Goal: Find specific page/section: Find specific page/section

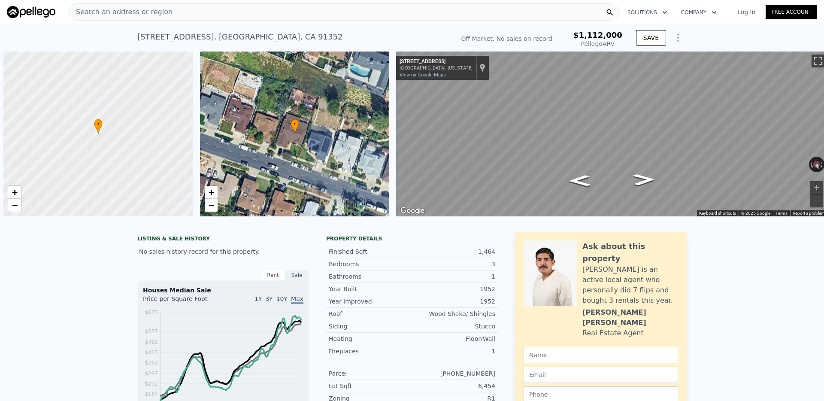
click at [323, 15] on div "Search an address or region" at bounding box center [344, 11] width 550 height 17
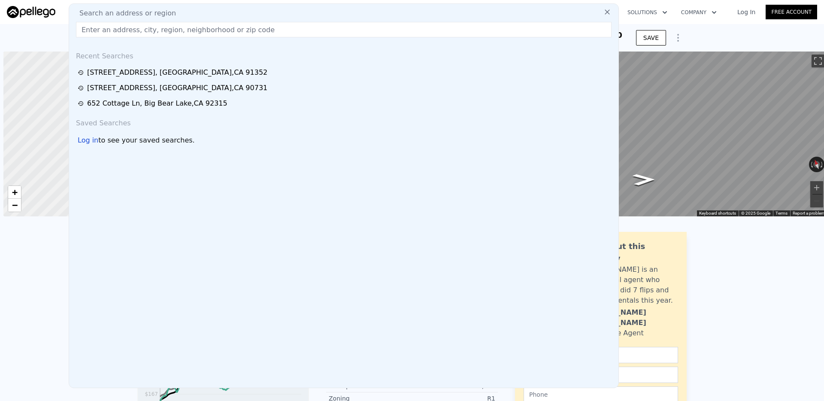
scroll to position [0, 3]
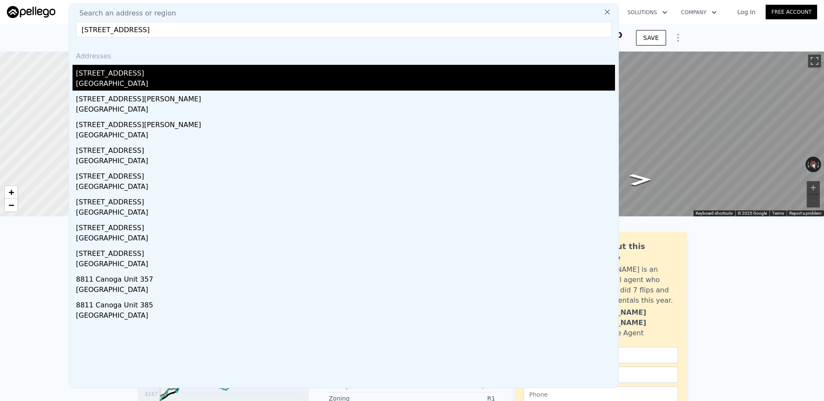
type input "[STREET_ADDRESS]"
click at [191, 77] on div "[STREET_ADDRESS]" at bounding box center [345, 72] width 539 height 14
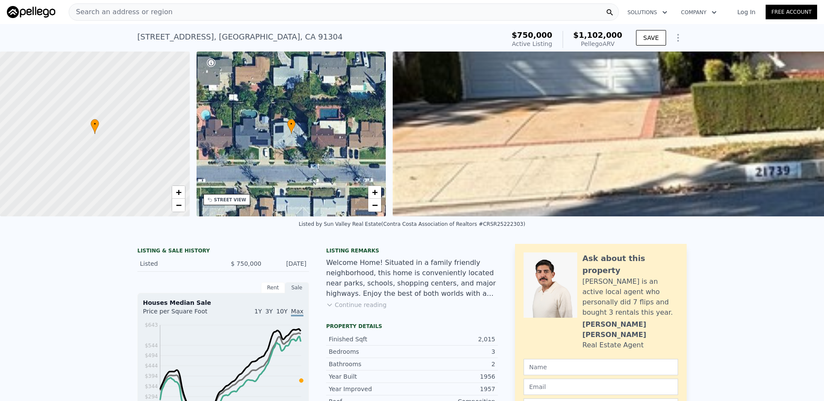
click at [329, 12] on div "Search an address or region" at bounding box center [344, 11] width 550 height 17
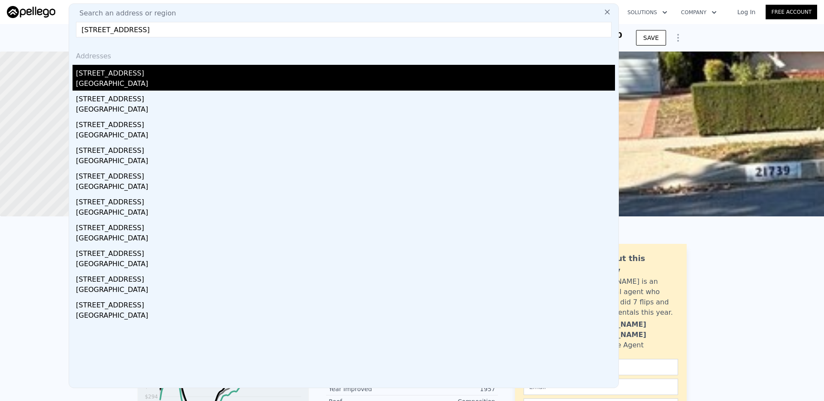
type input "[STREET_ADDRESS]"
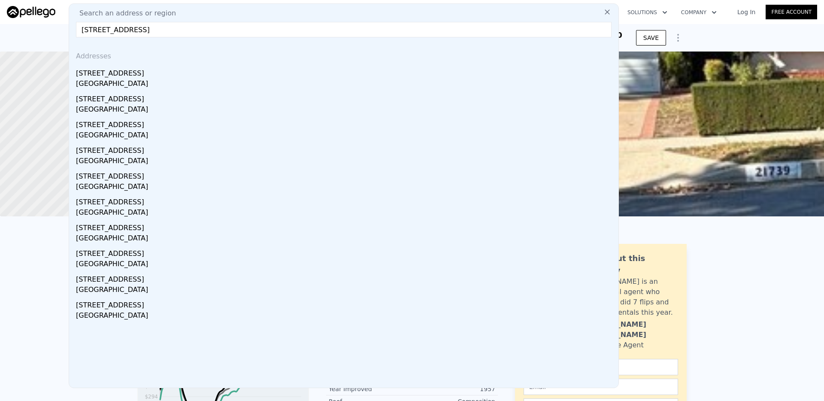
click at [181, 73] on div "[STREET_ADDRESS]" at bounding box center [345, 72] width 539 height 14
